Goal: Task Accomplishment & Management: Use online tool/utility

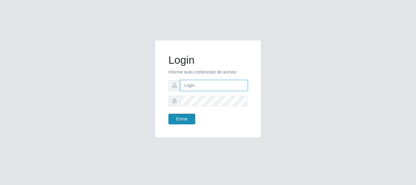
type input "elvis@casatudo"
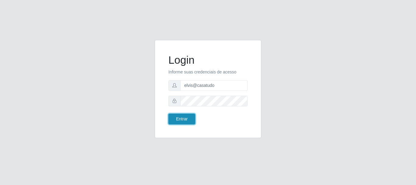
click at [189, 115] on button "Entrar" at bounding box center [181, 119] width 27 height 11
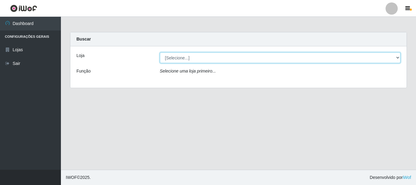
click at [218, 59] on select "[Selecione...] Casatudo BR" at bounding box center [280, 57] width 241 height 11
select select "197"
click at [160, 52] on select "[Selecione...] Casatudo BR" at bounding box center [280, 57] width 241 height 11
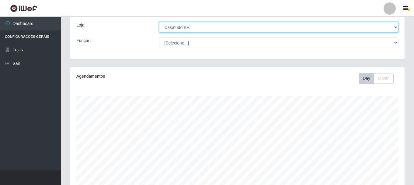
scroll to position [238, 0]
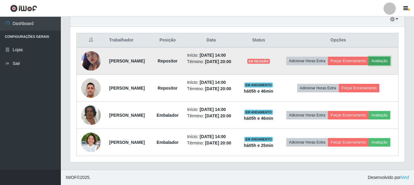
click at [369, 57] on button "Avaliação" at bounding box center [380, 61] width 22 height 9
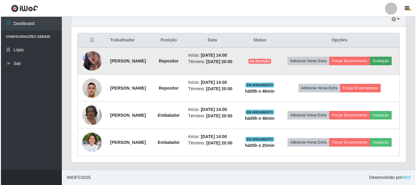
scroll to position [126, 332]
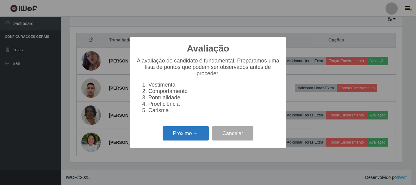
click at [182, 136] on button "Próximo →" at bounding box center [186, 133] width 46 height 14
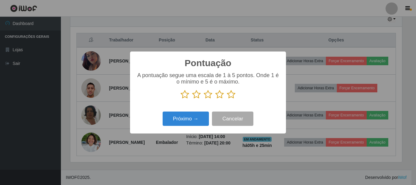
click at [206, 95] on icon at bounding box center [208, 94] width 9 height 9
click at [204, 99] on input "radio" at bounding box center [204, 99] width 0 height 0
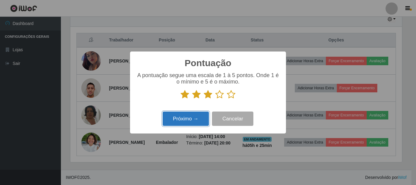
click at [187, 123] on button "Próximo →" at bounding box center [186, 118] width 46 height 14
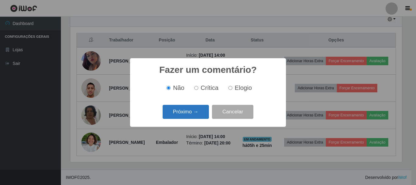
click at [189, 112] on button "Próximo →" at bounding box center [186, 112] width 46 height 14
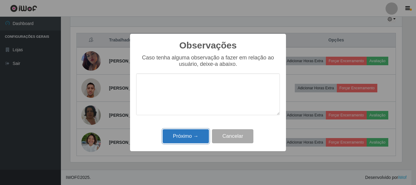
click at [179, 136] on button "Próximo →" at bounding box center [186, 136] width 46 height 14
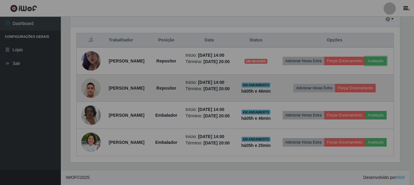
scroll to position [126, 335]
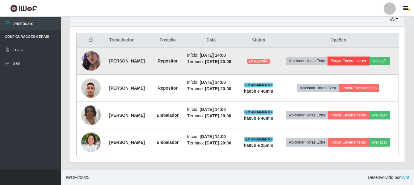
click at [357, 57] on button "Forçar Encerramento" at bounding box center [348, 61] width 41 height 9
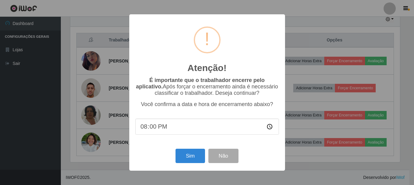
scroll to position [126, 332]
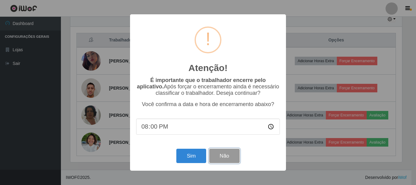
click at [227, 156] on button "Não" at bounding box center [224, 156] width 30 height 14
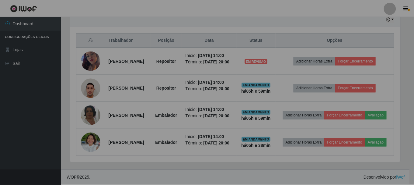
scroll to position [126, 335]
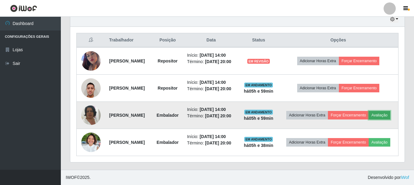
click at [369, 112] on button "Avaliação" at bounding box center [380, 115] width 22 height 9
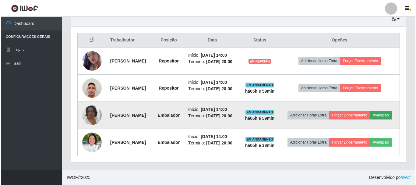
scroll to position [126, 332]
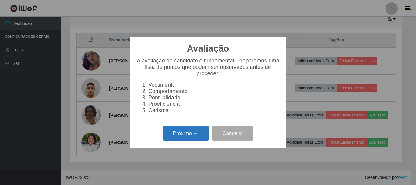
click at [189, 139] on button "Próximo →" at bounding box center [186, 133] width 46 height 14
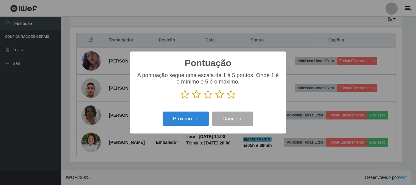
scroll to position [304343, 304137]
click at [229, 96] on icon at bounding box center [231, 94] width 9 height 9
click at [227, 99] on input "radio" at bounding box center [227, 99] width 0 height 0
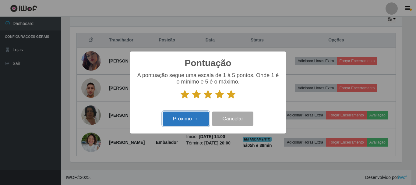
click at [196, 118] on button "Próximo →" at bounding box center [186, 118] width 46 height 14
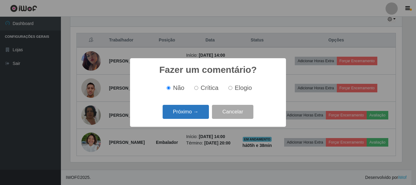
click at [193, 114] on button "Próximo →" at bounding box center [186, 112] width 46 height 14
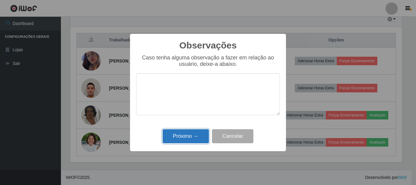
click at [194, 135] on button "Próximo →" at bounding box center [186, 136] width 46 height 14
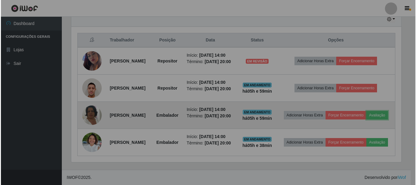
scroll to position [126, 335]
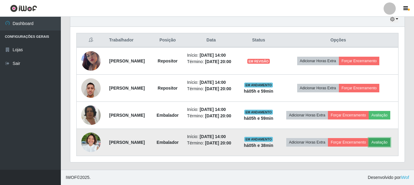
click at [369, 143] on button "Avaliação" at bounding box center [380, 142] width 22 height 9
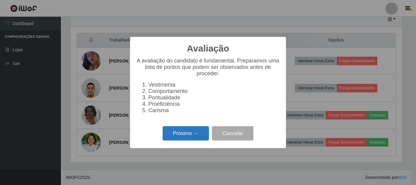
click at [192, 132] on button "Próximo →" at bounding box center [186, 133] width 46 height 14
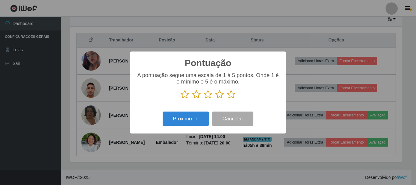
scroll to position [304343, 304137]
click at [228, 96] on icon at bounding box center [231, 94] width 9 height 9
click at [227, 99] on input "radio" at bounding box center [227, 99] width 0 height 0
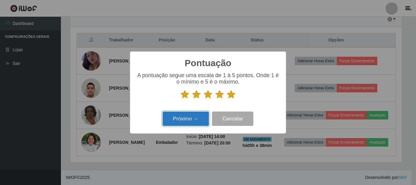
click at [190, 121] on button "Próximo →" at bounding box center [186, 118] width 46 height 14
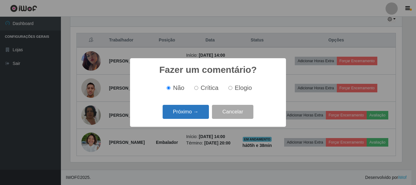
click at [196, 115] on button "Próximo →" at bounding box center [186, 112] width 46 height 14
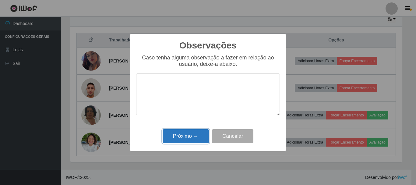
click at [189, 137] on button "Próximo →" at bounding box center [186, 136] width 46 height 14
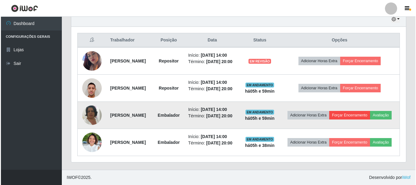
scroll to position [220, 0]
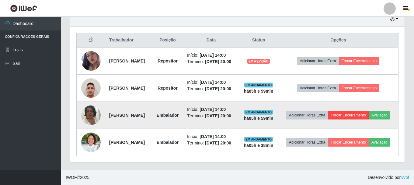
click at [375, 105] on td "Adicionar Horas Extra Forçar Encerramento Avaliação" at bounding box center [339, 115] width 120 height 27
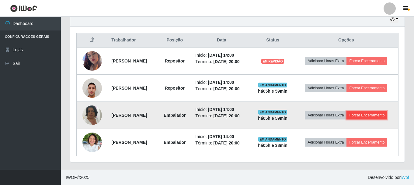
click at [370, 111] on button "Forçar Encerramento" at bounding box center [367, 115] width 41 height 9
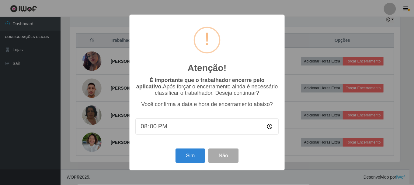
scroll to position [126, 332]
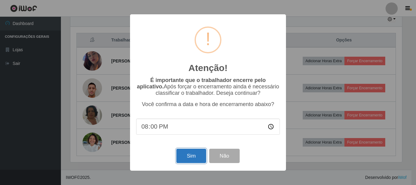
click at [186, 153] on button "Sim" at bounding box center [191, 156] width 30 height 14
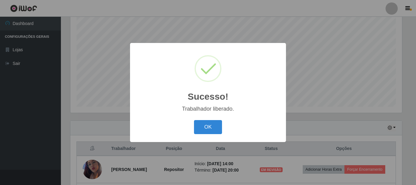
click at [223, 122] on div "OK Cancel" at bounding box center [208, 126] width 144 height 17
click at [207, 128] on button "OK" at bounding box center [208, 127] width 28 height 14
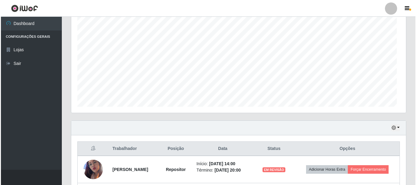
scroll to position [192, 0]
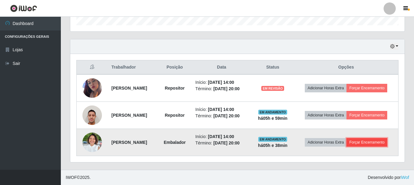
click at [381, 143] on button "Forçar Encerramento" at bounding box center [367, 142] width 41 height 9
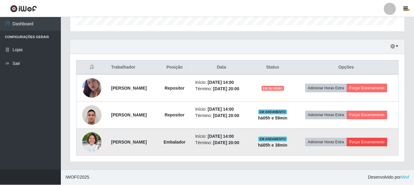
scroll to position [126, 332]
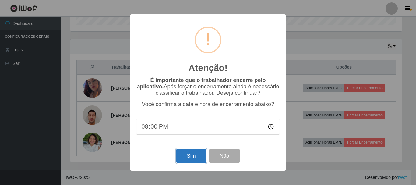
click at [193, 157] on button "Sim" at bounding box center [191, 156] width 30 height 14
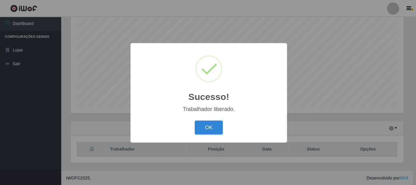
scroll to position [0, 0]
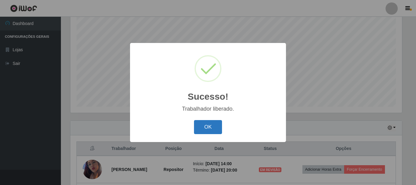
click at [212, 130] on button "OK" at bounding box center [208, 127] width 28 height 14
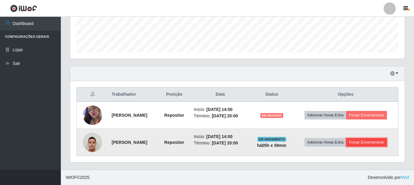
click at [374, 145] on button "Forçar Encerramento" at bounding box center [366, 142] width 41 height 9
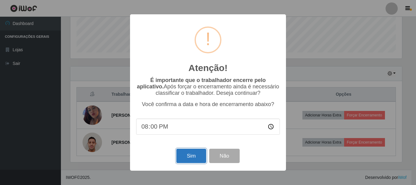
click at [188, 153] on button "Sim" at bounding box center [191, 156] width 30 height 14
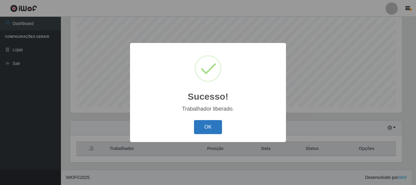
click at [213, 128] on button "OK" at bounding box center [208, 127] width 28 height 14
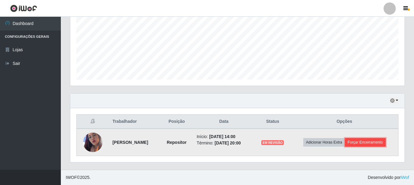
click at [357, 143] on button "Forçar Encerramento" at bounding box center [365, 142] width 41 height 9
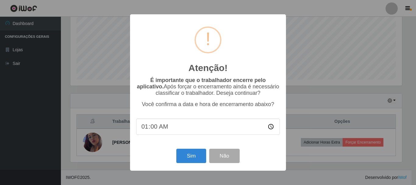
type input "18:00"
type input "17:00"
click at [186, 161] on button "Sim" at bounding box center [191, 156] width 30 height 14
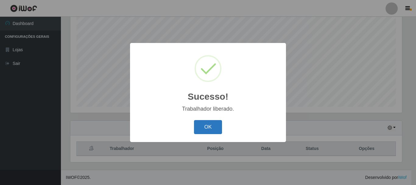
click at [207, 128] on button "OK" at bounding box center [208, 127] width 28 height 14
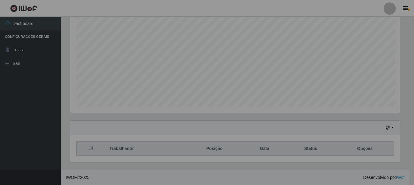
scroll to position [126, 335]
